Goal: Task Accomplishment & Management: Use online tool/utility

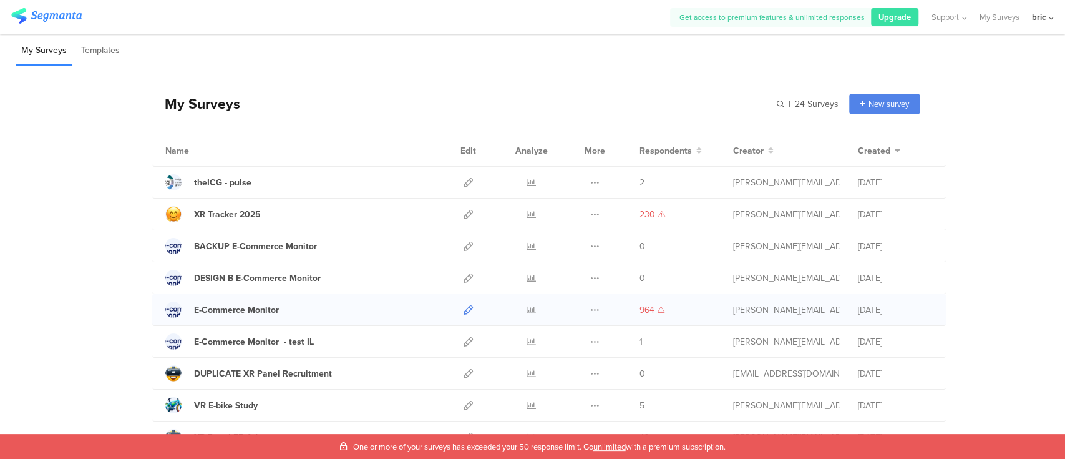
click at [464, 307] on icon at bounding box center [468, 309] width 9 height 9
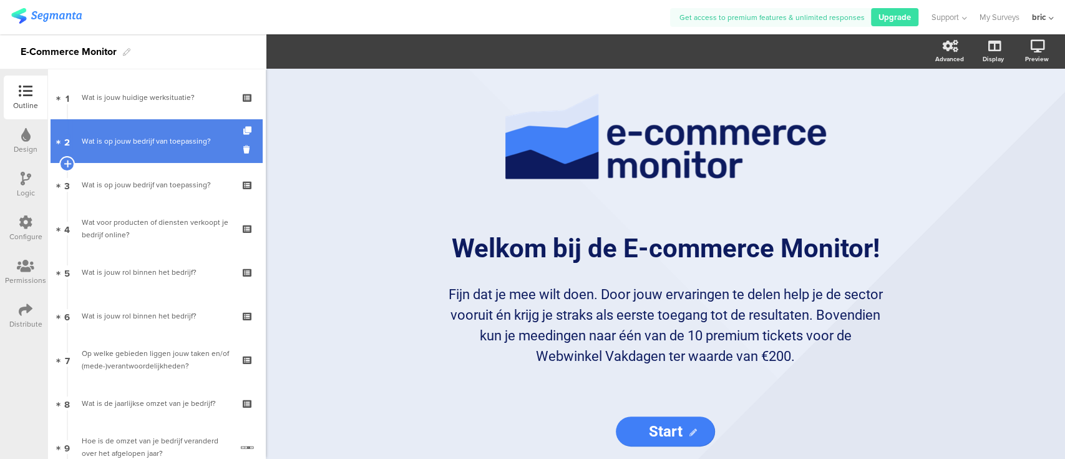
click at [136, 143] on div "Wat is op jouw bedrijf van toepassing?" at bounding box center [156, 141] width 149 height 12
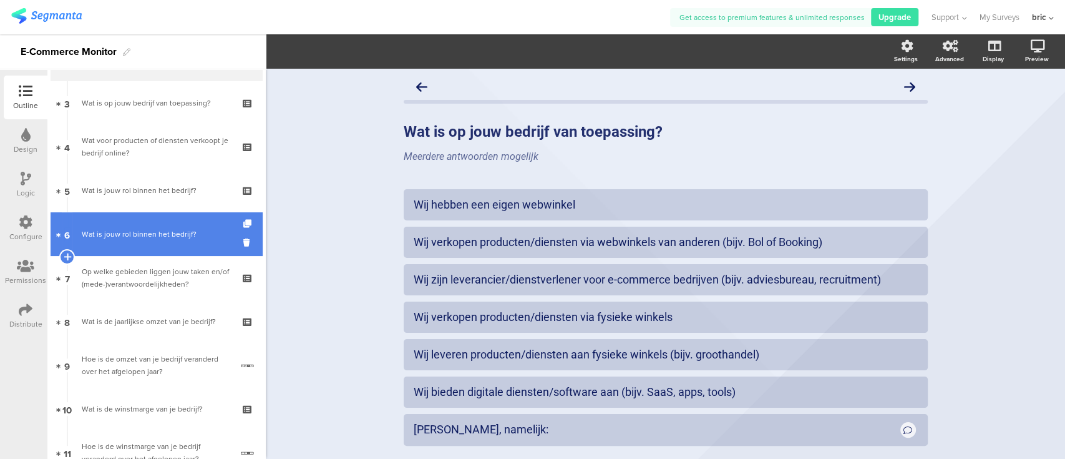
scroll to position [82, 0]
click at [162, 225] on link "6 Wat is jouw rol binnen het bedrijf?" at bounding box center [157, 234] width 212 height 44
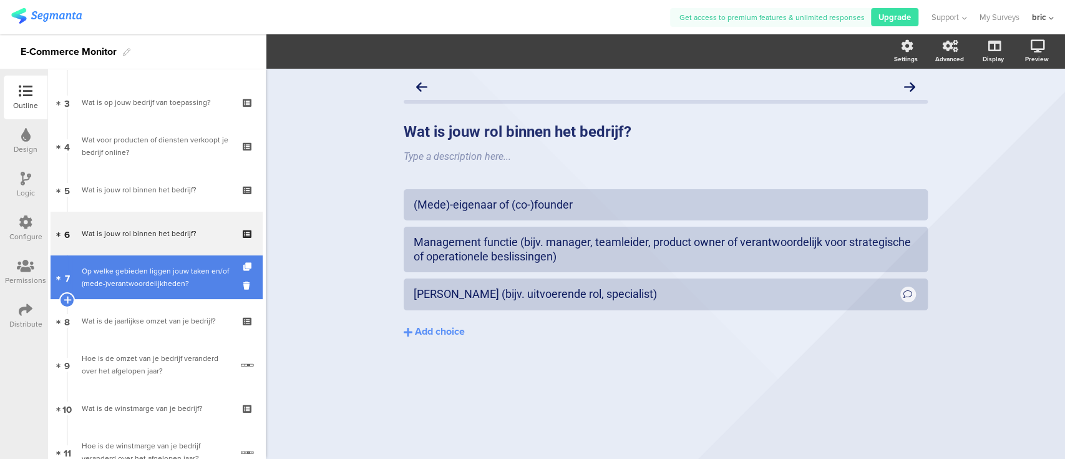
click at [157, 262] on link "7 Op welke gebieden liggen jouw taken en/of (mede-)verantwoordelijkheden?" at bounding box center [157, 277] width 212 height 44
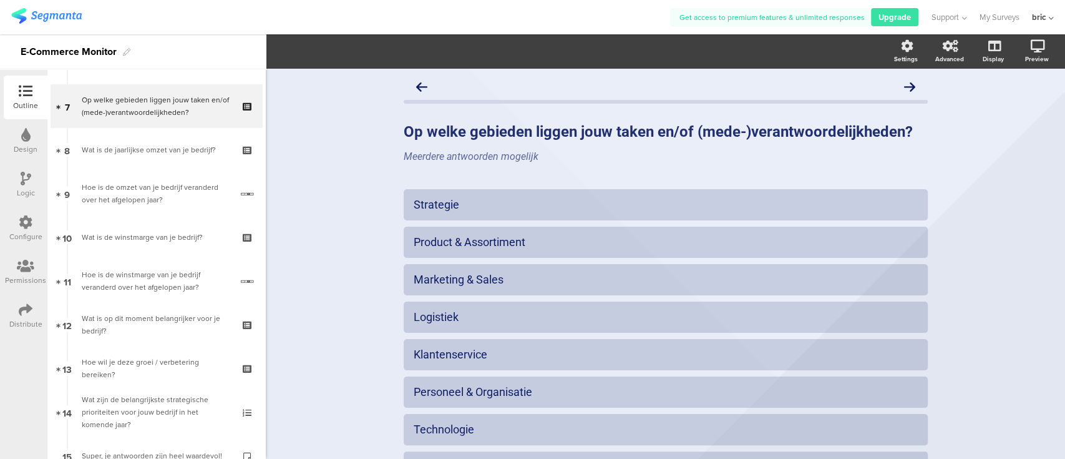
click at [995, 142] on div "Op welke gebieden liggen jouw taken en/of (mede-)verantwoordelijkheden? Op welk…" at bounding box center [665, 357] width 799 height 577
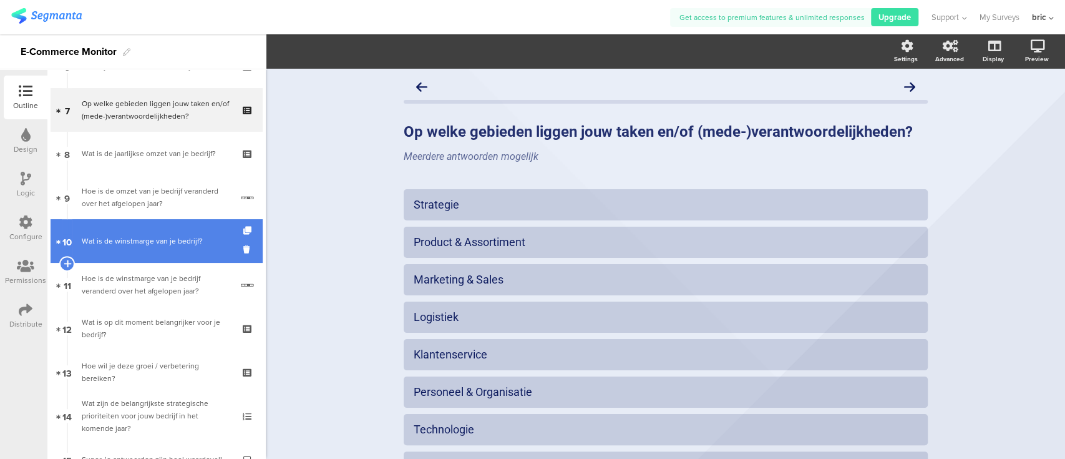
drag, startPoint x: 178, startPoint y: 203, endPoint x: 170, endPoint y: 224, distance: 22.1
click at [178, 204] on div "Hoe is de omzet van je bedrijf veranderd over het afgelopen jaar?" at bounding box center [157, 197] width 150 height 25
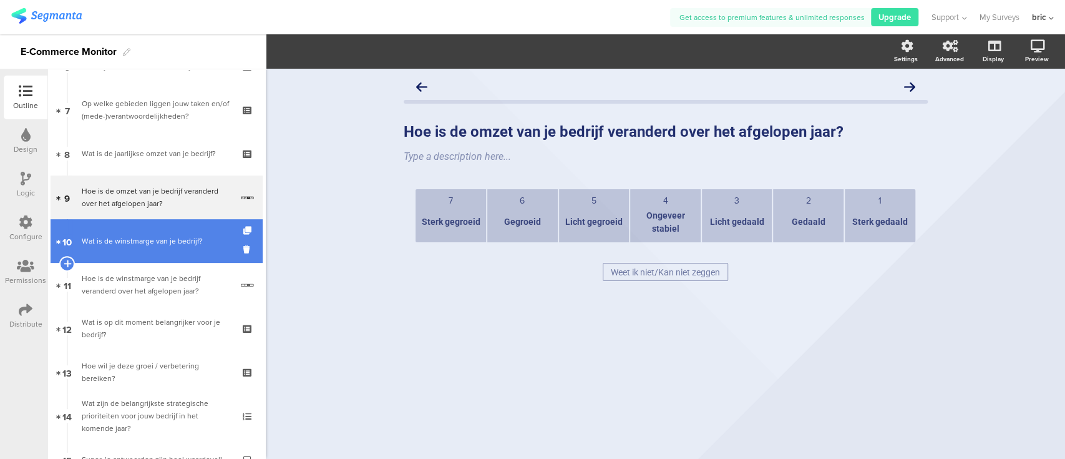
click at [160, 247] on link "10 Wat is de winstmarge van je bedrijf?" at bounding box center [157, 241] width 212 height 44
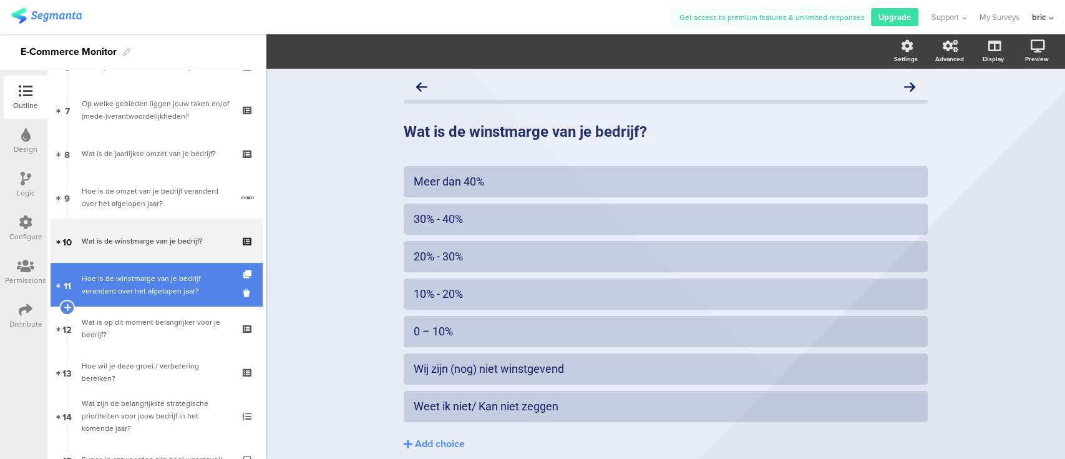
click at [152, 287] on div "Hoe is de winstmarge van je bedrijf veranderd over het afgelopen jaar?" at bounding box center [157, 284] width 150 height 25
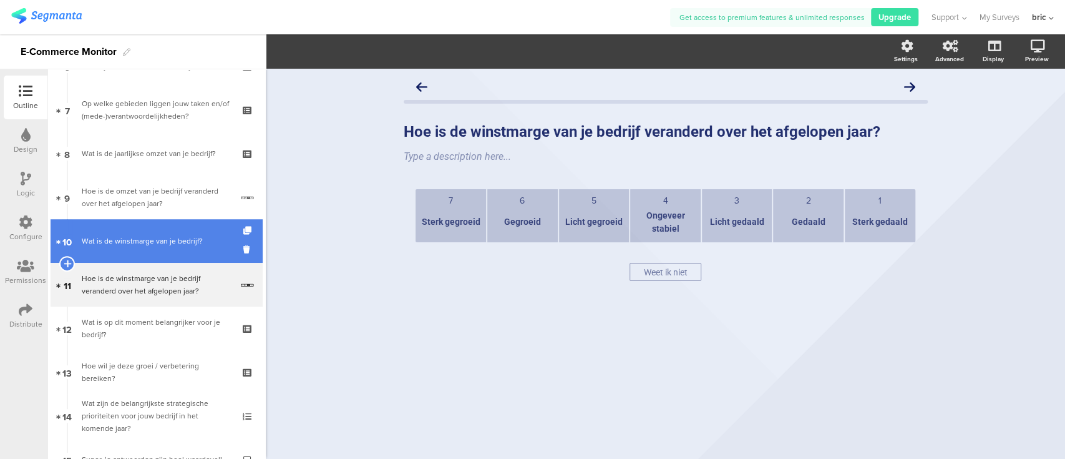
click at [149, 256] on link "10 Wat is de winstmarge van je bedrijf?" at bounding box center [157, 241] width 212 height 44
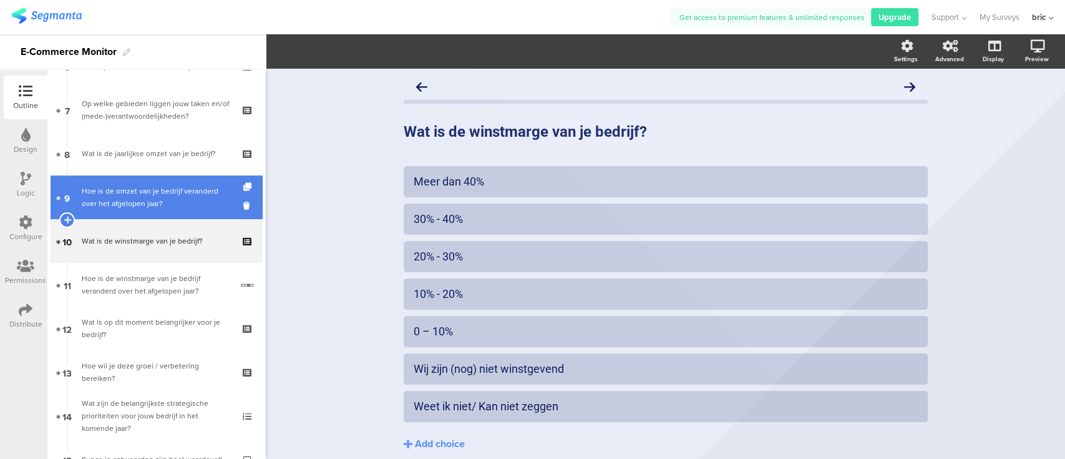
click at [168, 201] on div "Hoe is de omzet van je bedrijf veranderd over het afgelopen jaar?" at bounding box center [157, 197] width 150 height 25
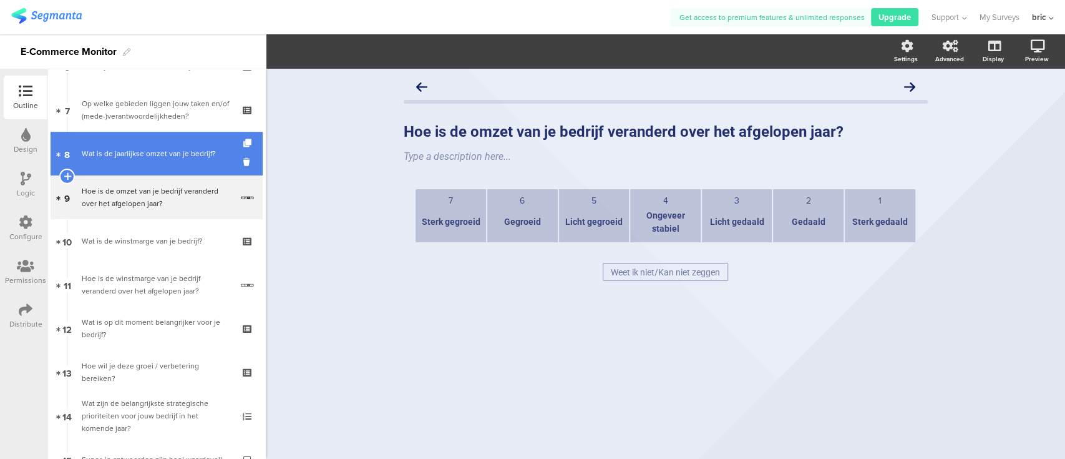
click at [171, 159] on div "Wat is de jaarlijkse omzet van je bedrijf?" at bounding box center [156, 153] width 149 height 12
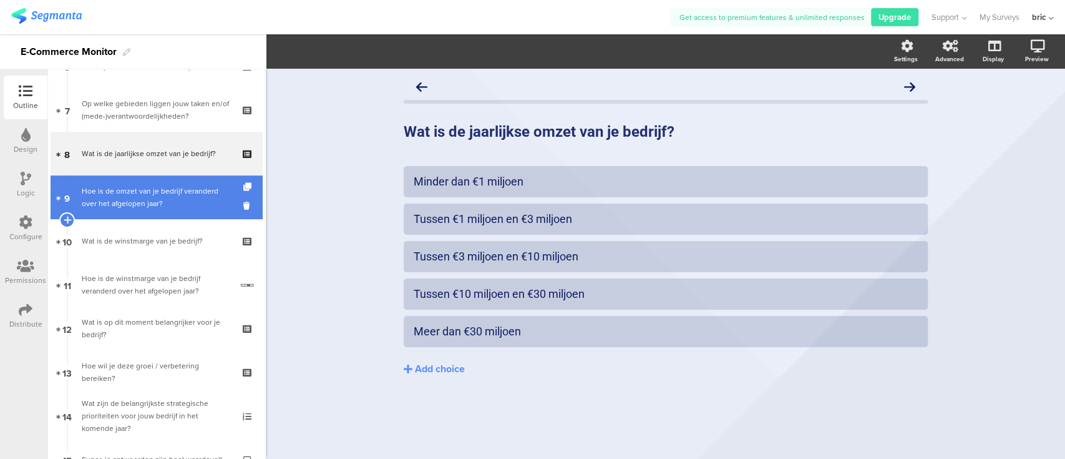
click at [159, 203] on div "Hoe is de omzet van je bedrijf veranderd over het afgelopen jaar?" at bounding box center [157, 197] width 150 height 25
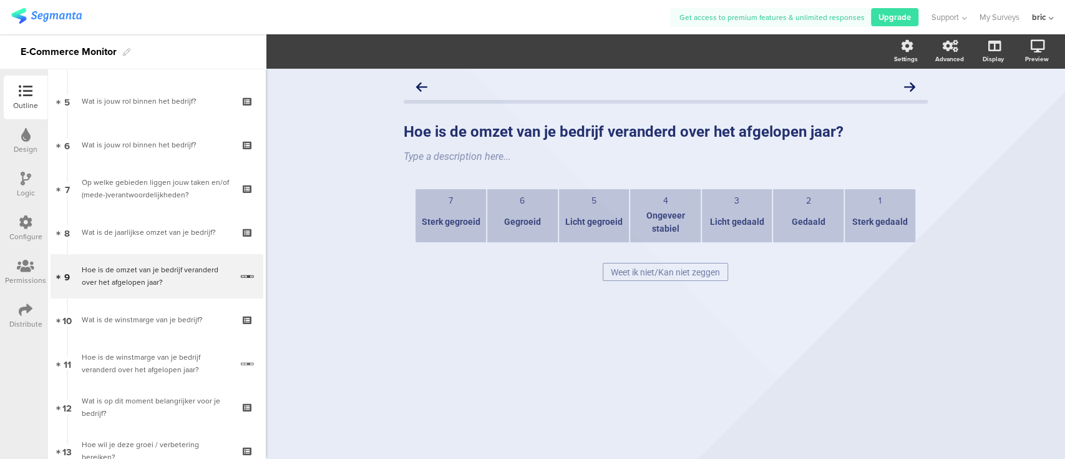
scroll to position [170, 0]
click at [1033, 47] on icon at bounding box center [1038, 46] width 14 height 12
click at [1028, 112] on link at bounding box center [1021, 113] width 27 height 24
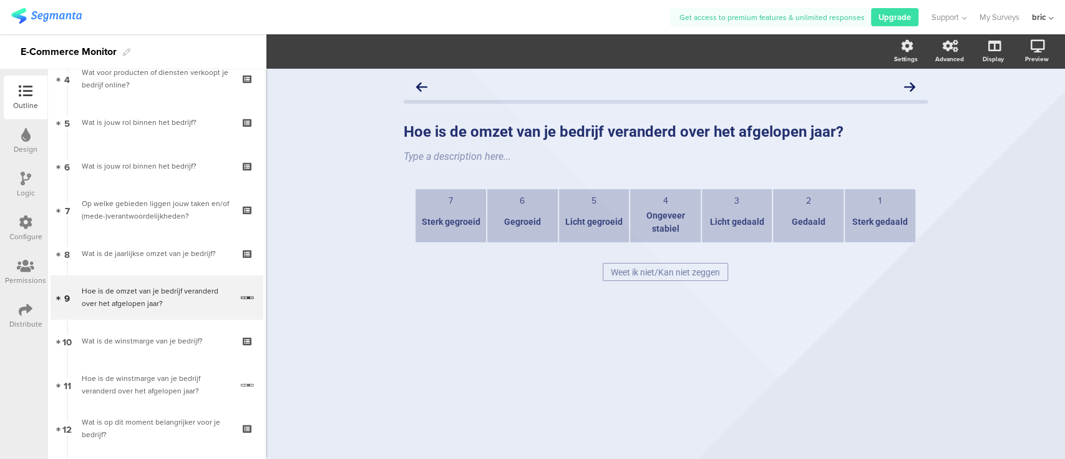
scroll to position [150, 0]
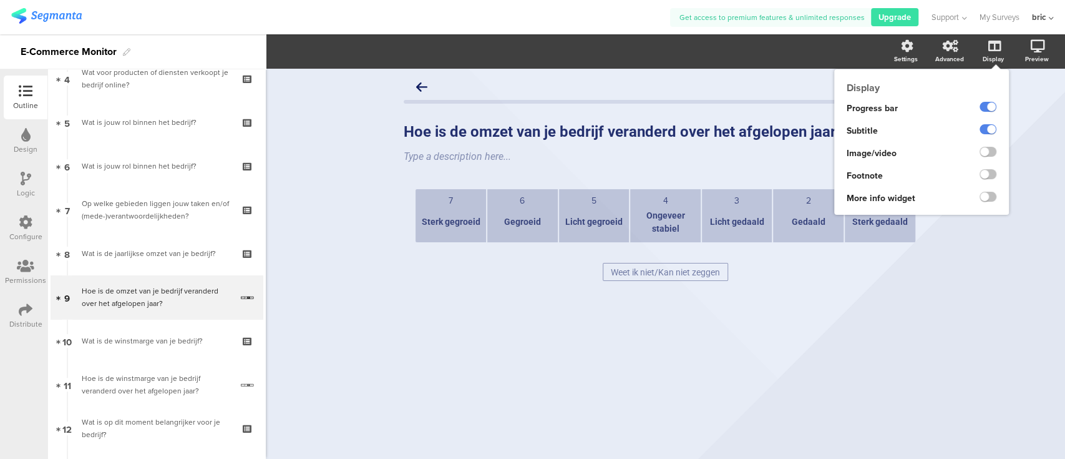
click at [1008, 47] on div "Display" at bounding box center [1000, 51] width 44 height 31
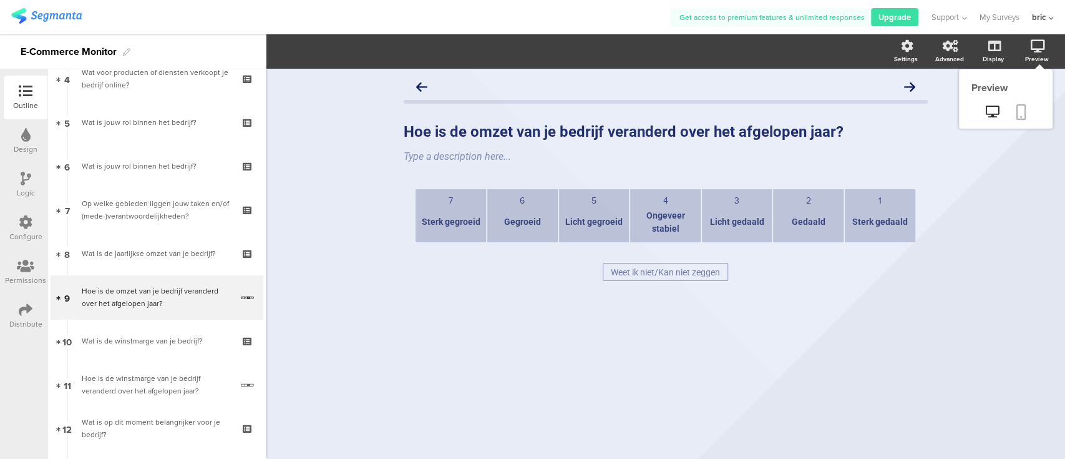
click at [1025, 115] on icon at bounding box center [1022, 112] width 10 height 16
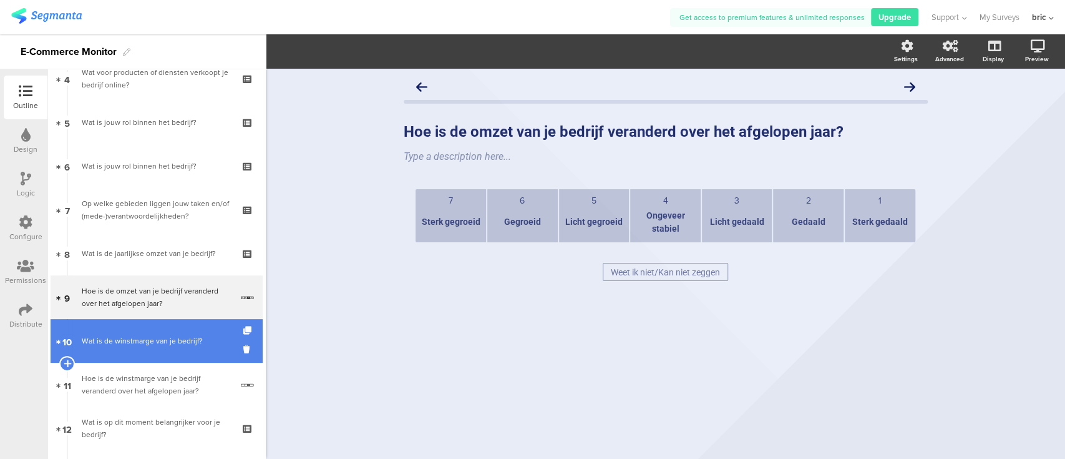
click at [190, 353] on link "10 Wat is de winstmarge van je bedrijf?" at bounding box center [157, 341] width 212 height 44
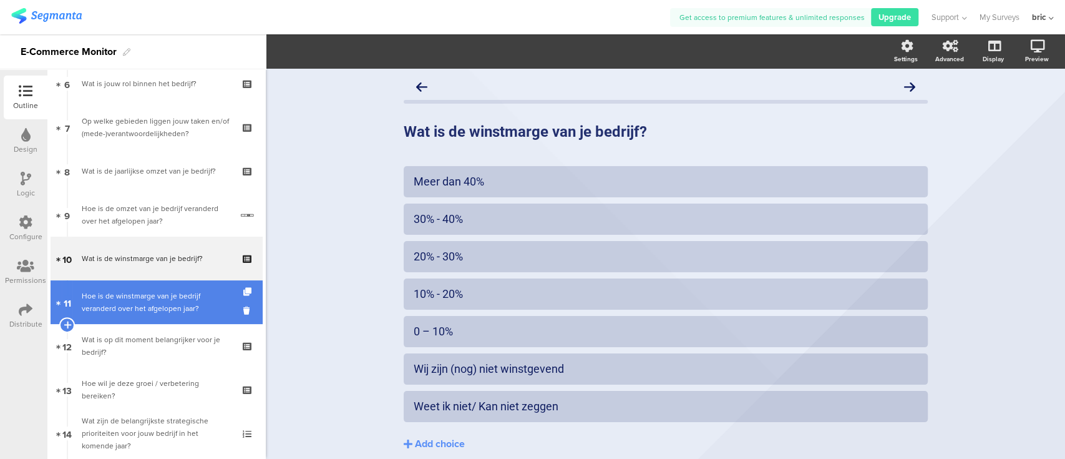
scroll to position [233, 0]
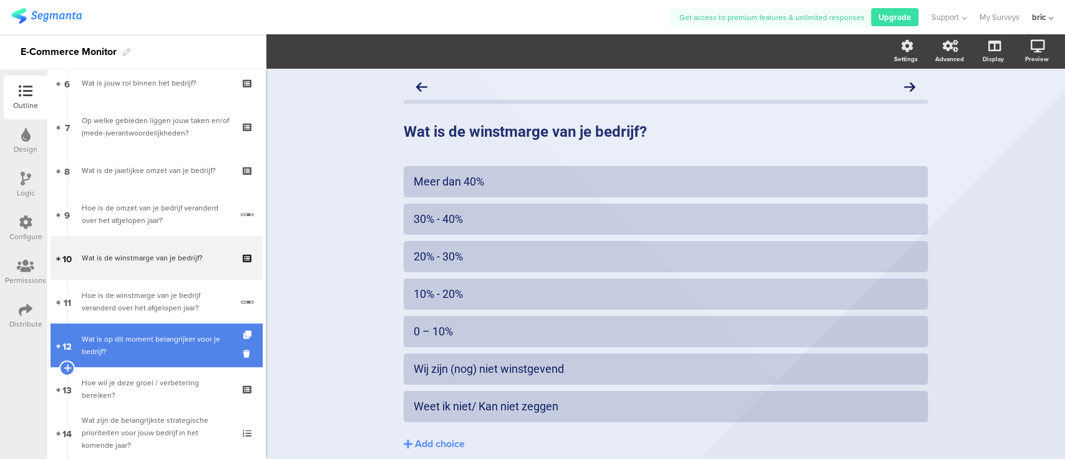
click at [135, 336] on div "Wat is op dit moment belangrijker voor je bedrijf?" at bounding box center [156, 345] width 149 height 25
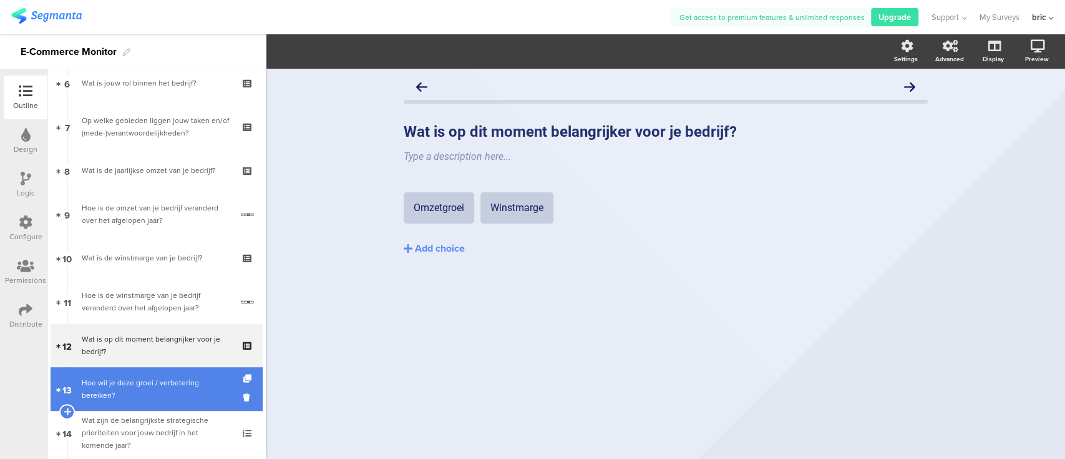
click at [120, 381] on div "Hoe wil je deze groei / verbetering bereiken?" at bounding box center [156, 388] width 149 height 25
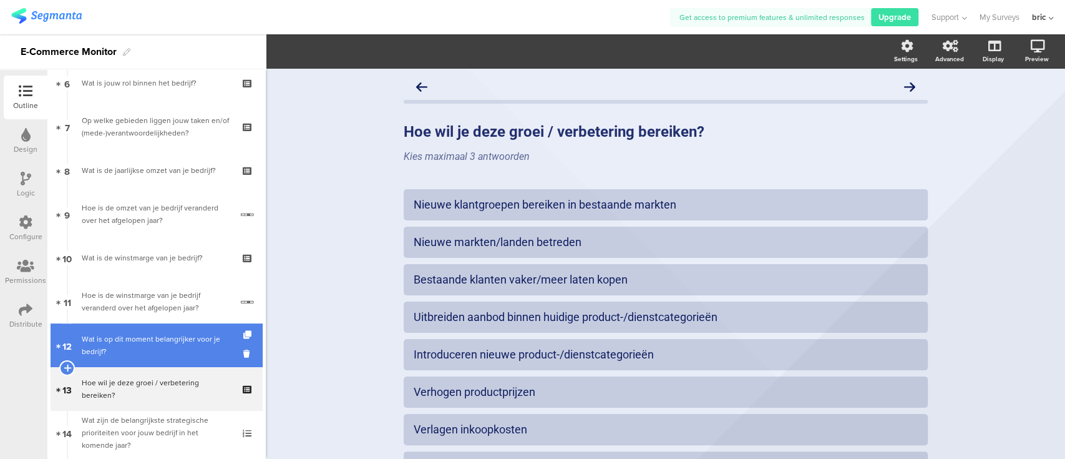
click at [129, 352] on div "Wat is op dit moment belangrijker voor je bedrijf?" at bounding box center [156, 345] width 149 height 25
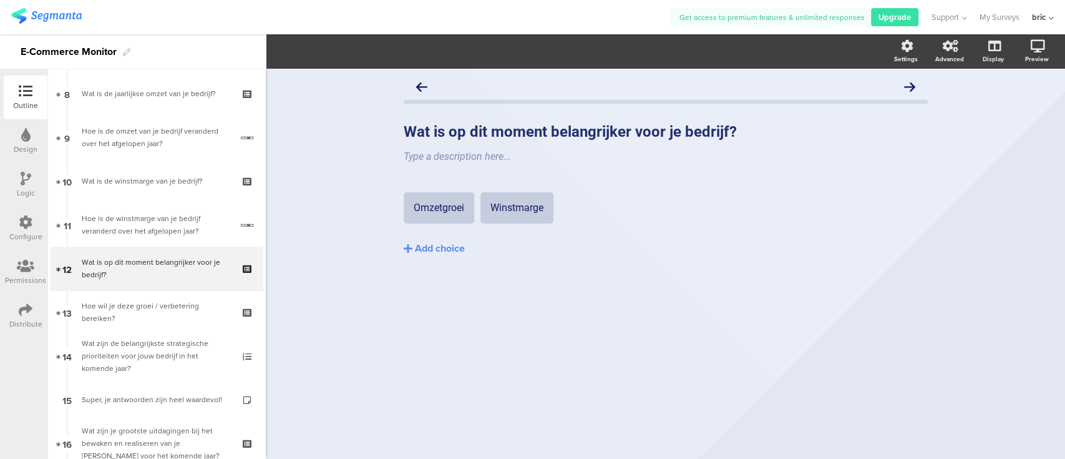
scroll to position [311, 0]
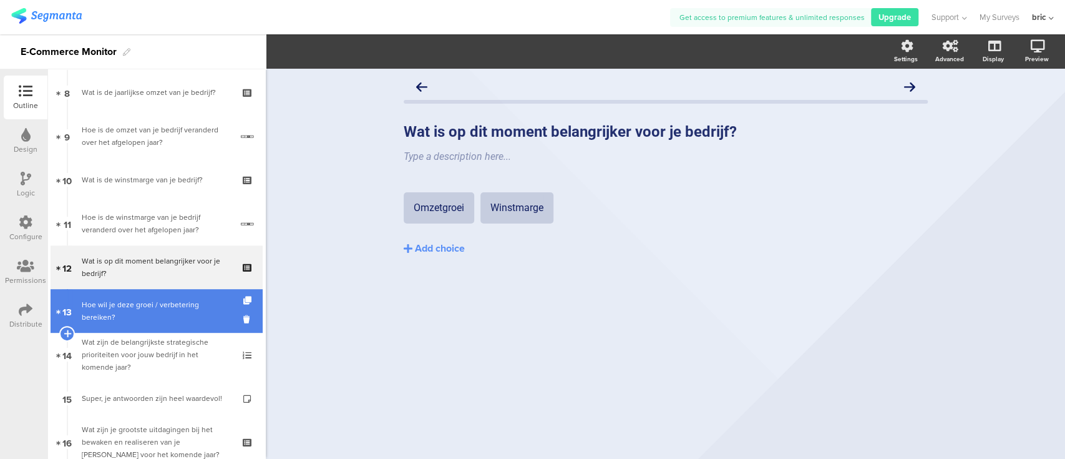
click at [94, 304] on div "Hoe wil je deze groei / verbetering bereiken?" at bounding box center [156, 310] width 149 height 25
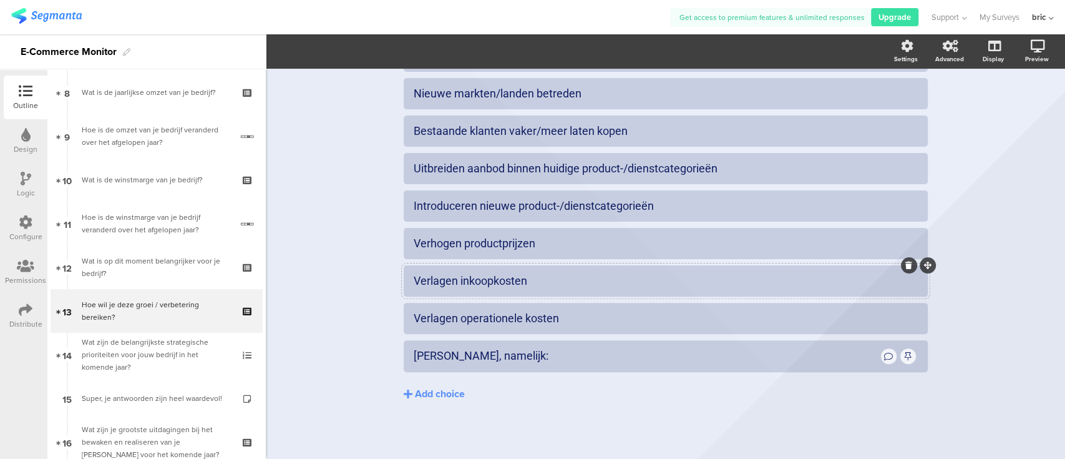
scroll to position [149, 0]
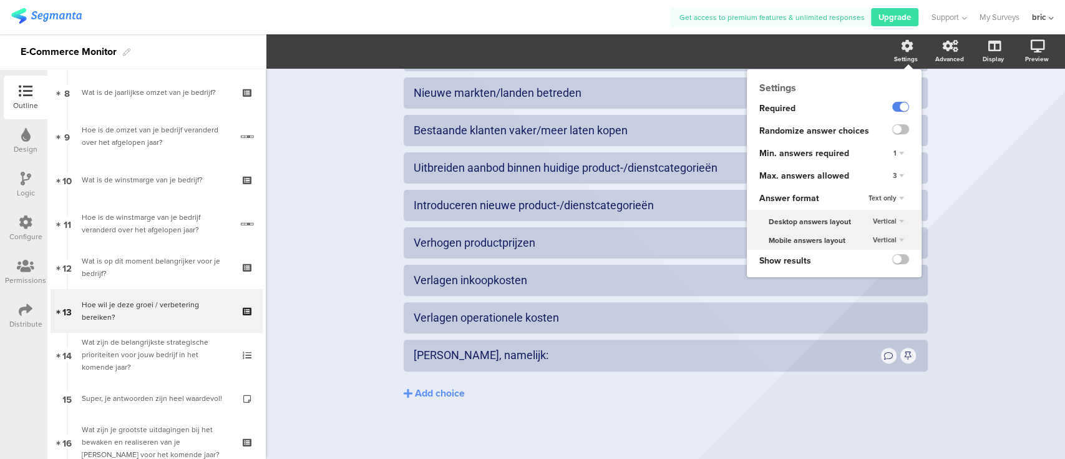
click at [902, 54] on div "Settings" at bounding box center [906, 58] width 24 height 9
click at [898, 69] on div "Settings Required Randomize answer choices Min. answers required 1 Max. answers…" at bounding box center [834, 173] width 175 height 208
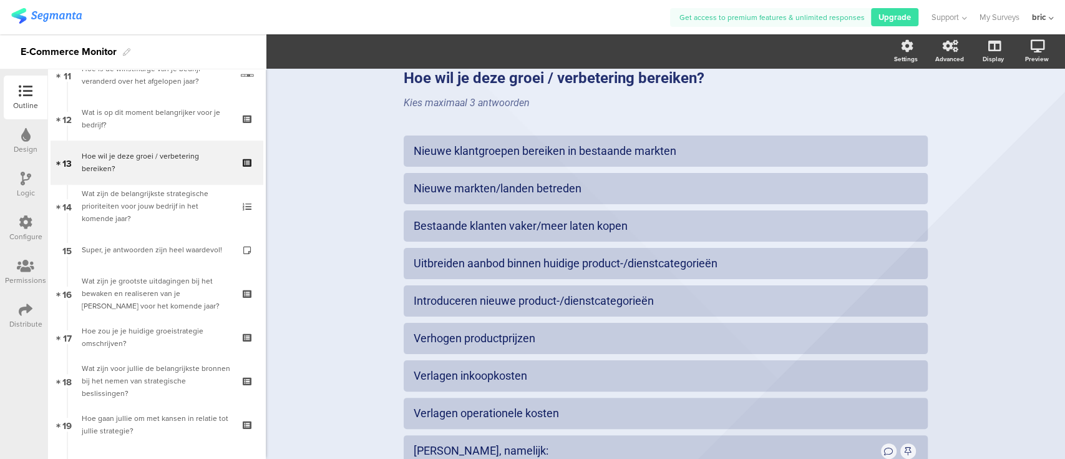
scroll to position [54, 0]
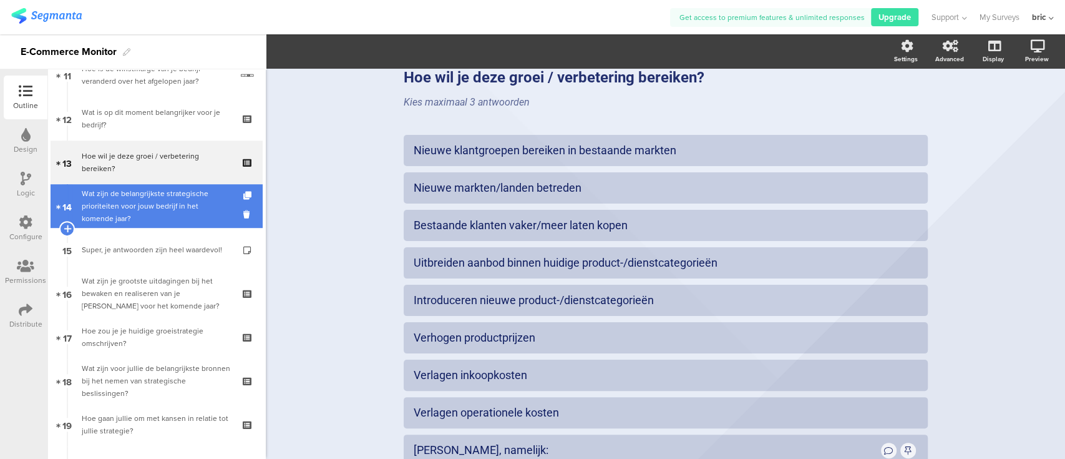
click at [147, 211] on div "Wat zijn de belangrijkste strategische prioriteiten voor jouw bedrijf in het ko…" at bounding box center [156, 205] width 149 height 37
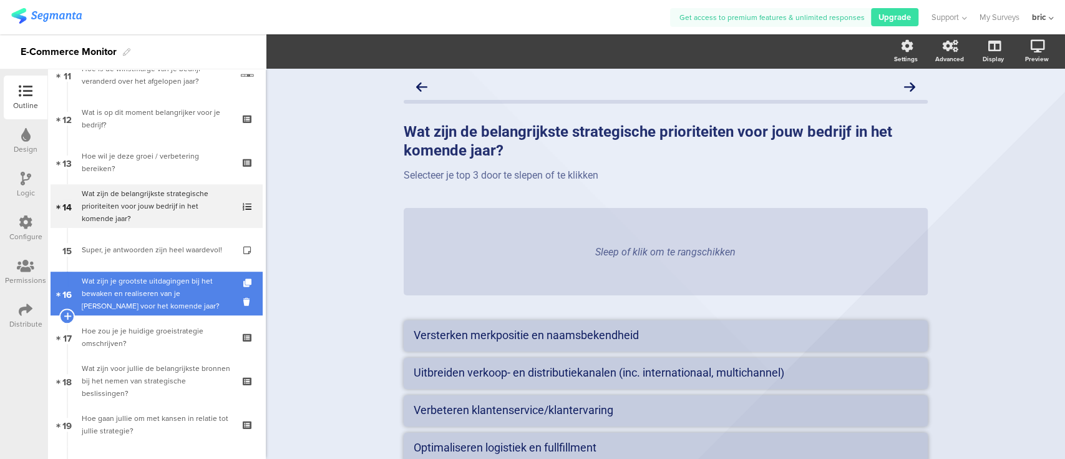
click at [134, 294] on div "Wat zijn je grootste uitdagingen bij het bewaken en realiseren van je Strategie…" at bounding box center [156, 293] width 149 height 37
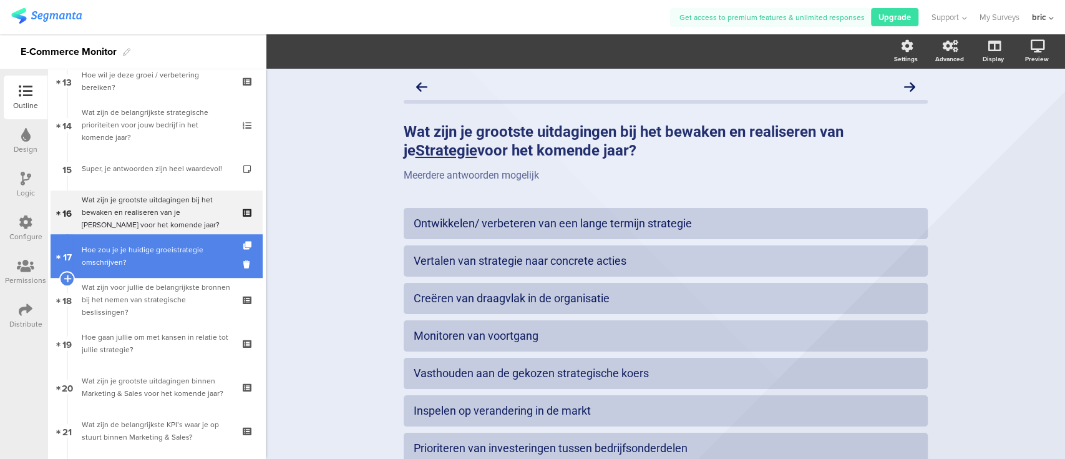
scroll to position [541, 0]
click at [149, 268] on link "17 Hoe zou je je huidige groeistrategie omschrijven?" at bounding box center [157, 255] width 212 height 44
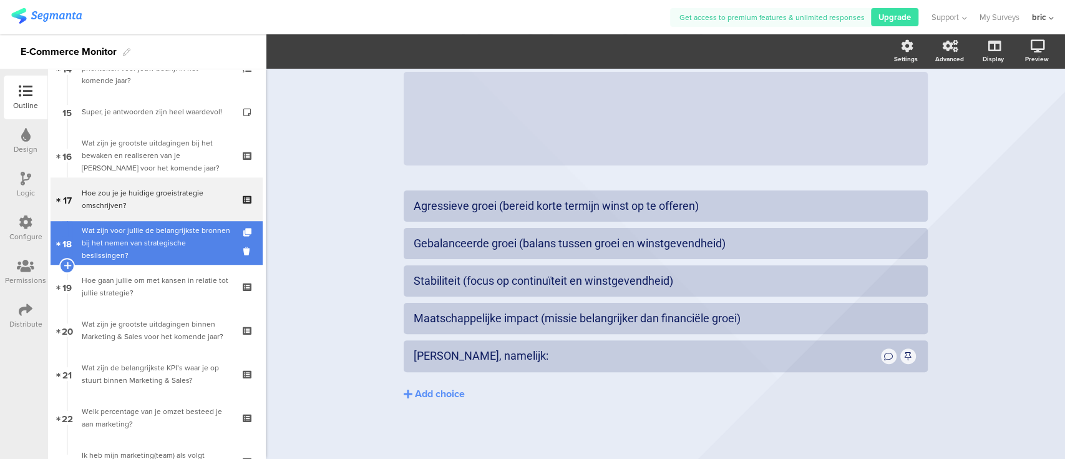
scroll to position [598, 0]
click at [126, 246] on div "Wat zijn voor jullie de belangrijkste bronnen bij het nemen van strategische be…" at bounding box center [156, 241] width 149 height 37
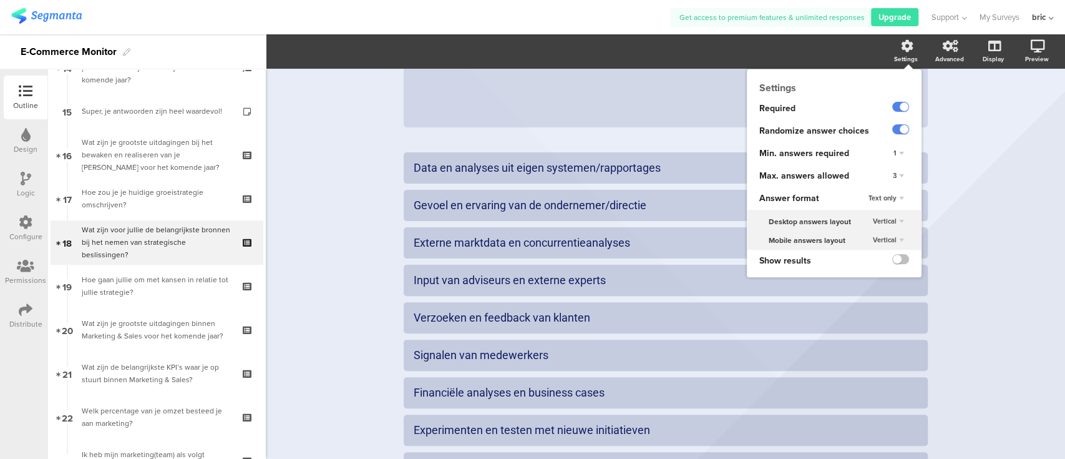
scroll to position [163, 0]
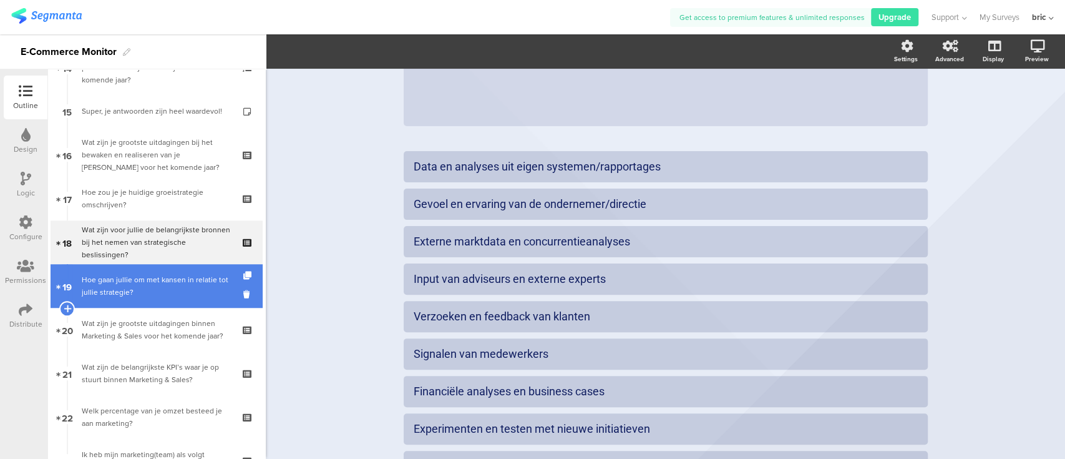
click at [103, 293] on div "Hoe gaan jullie om met kansen in relatie tot jullie strategie?" at bounding box center [156, 285] width 149 height 25
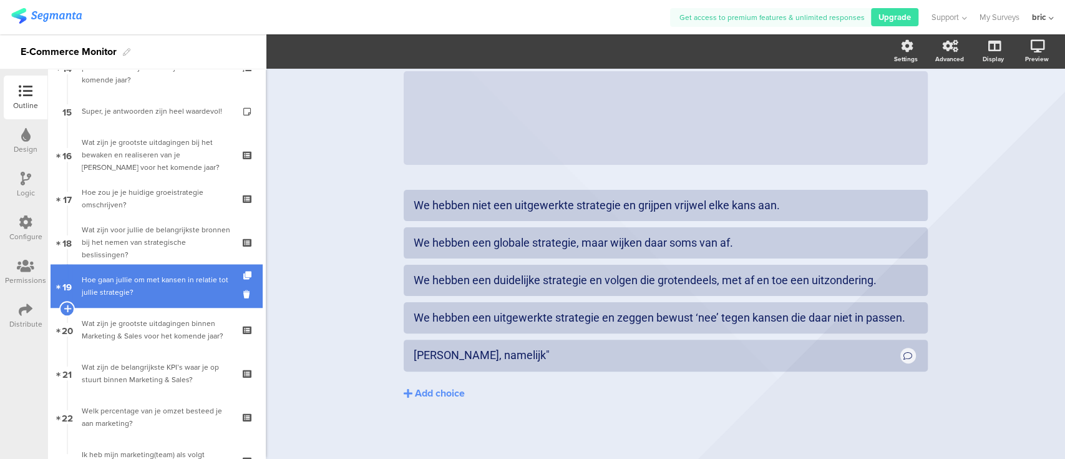
scroll to position [105, 0]
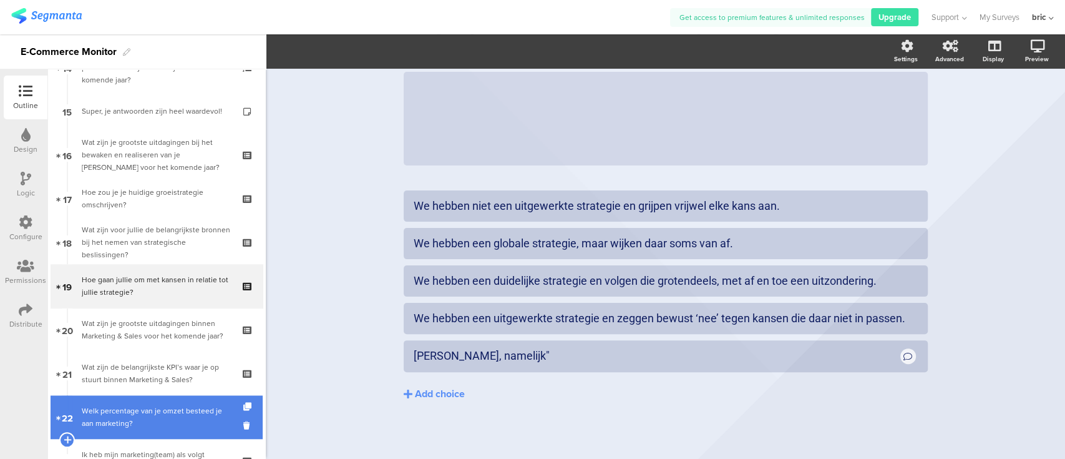
click at [118, 414] on div "Welk percentage van je omzet besteed je aan marketing?" at bounding box center [156, 416] width 149 height 25
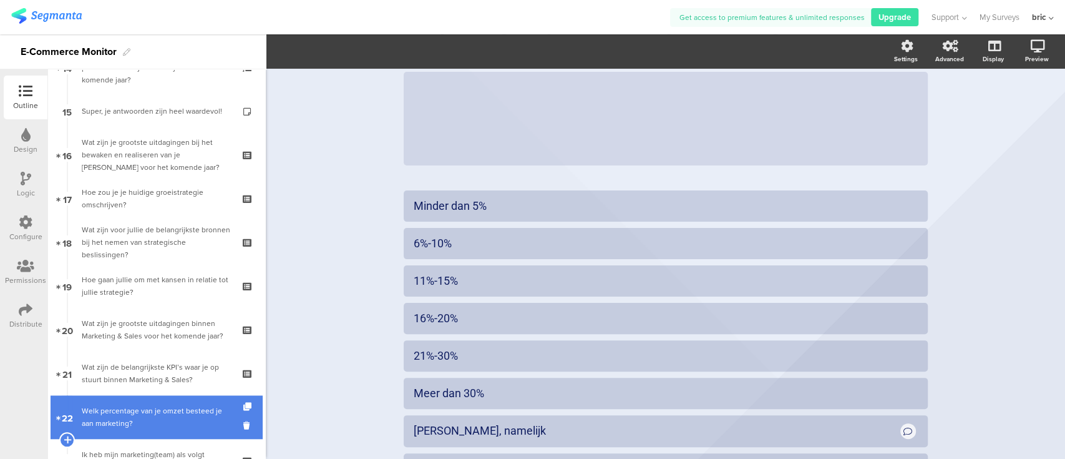
scroll to position [115, 0]
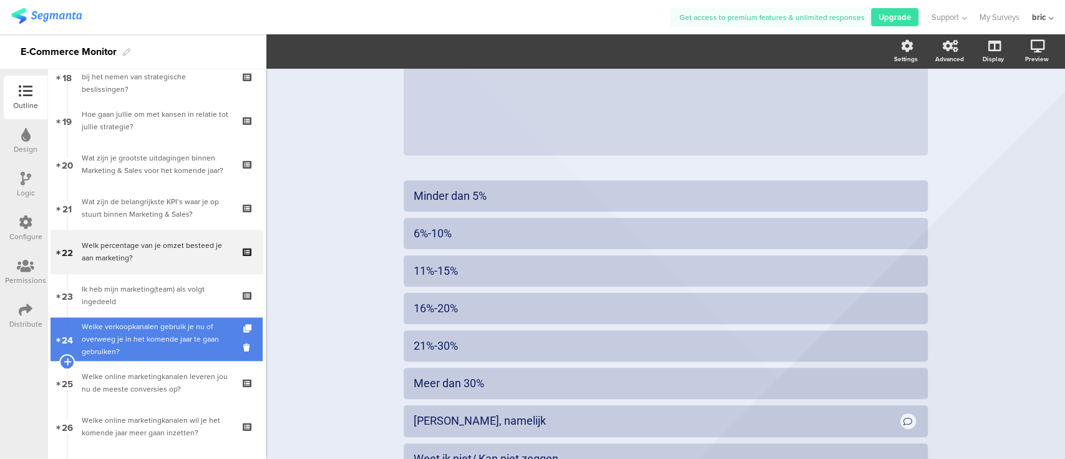
click at [130, 321] on div "Welke verkoopkanalen gebruik je nu of overweeg je in het komende jaar te gaan g…" at bounding box center [156, 338] width 149 height 37
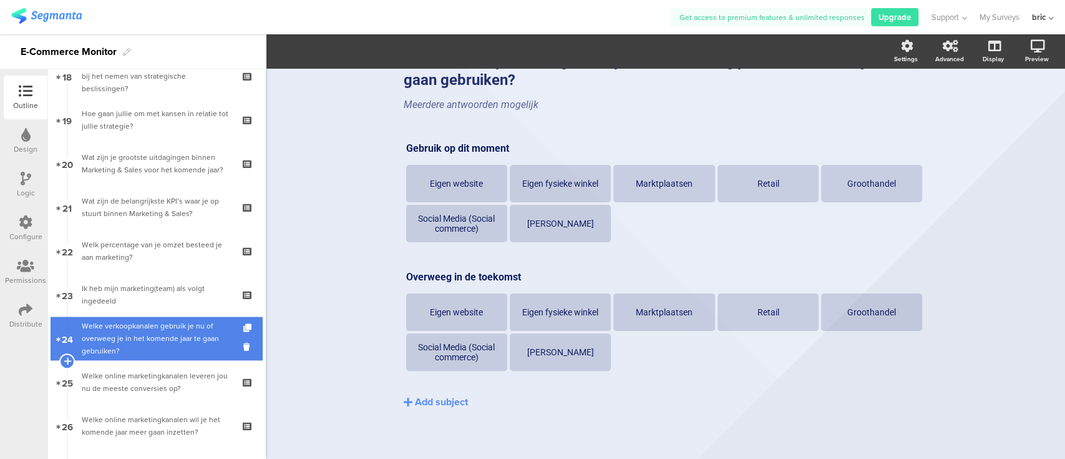
scroll to position [70, 0]
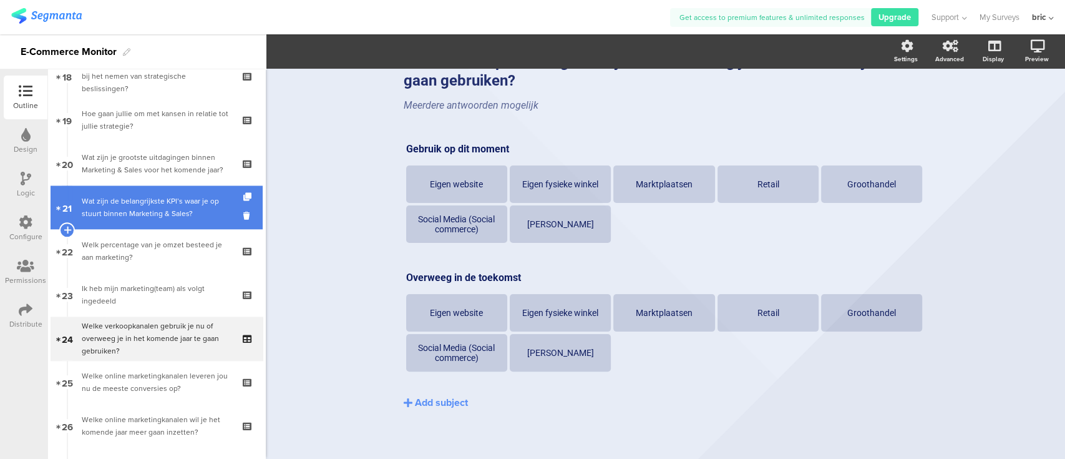
click at [120, 197] on div "Wat zijn de belangrijkste KPI’s waar je op stuurt binnen Marketing & Sales?" at bounding box center [156, 207] width 149 height 25
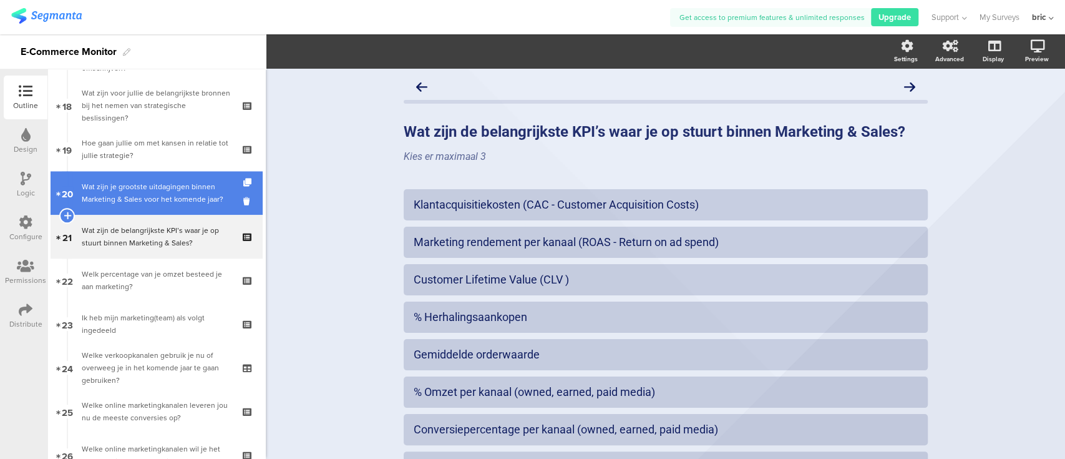
click at [129, 180] on div "Wat zijn je grootste uitdagingen binnen Marketing & Sales voor het komende jaar?" at bounding box center [156, 192] width 149 height 25
